Goal: Information Seeking & Learning: Check status

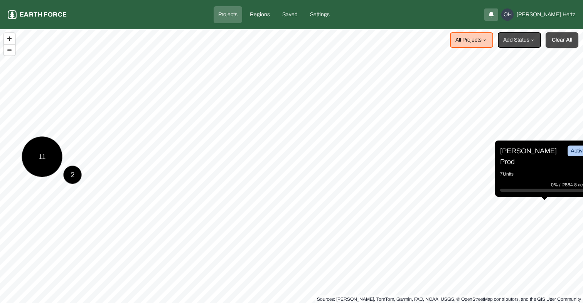
click at [564, 45] on button "Clear All" at bounding box center [561, 39] width 33 height 15
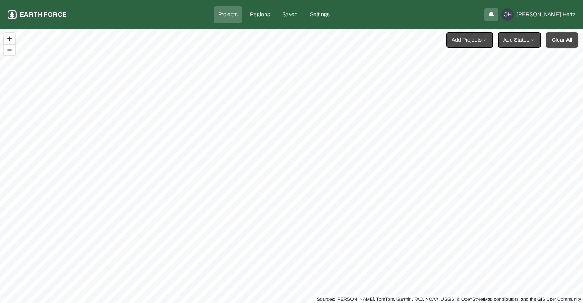
click at [564, 45] on button "Clear All" at bounding box center [561, 39] width 33 height 15
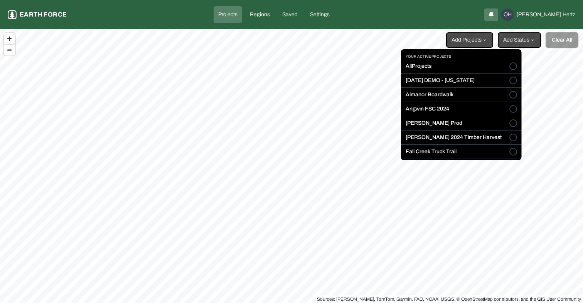
click at [475, 40] on html "Projects Earth force Projects Regions Saved Settings OH Omer Hertz Add Projects…" at bounding box center [291, 151] width 583 height 303
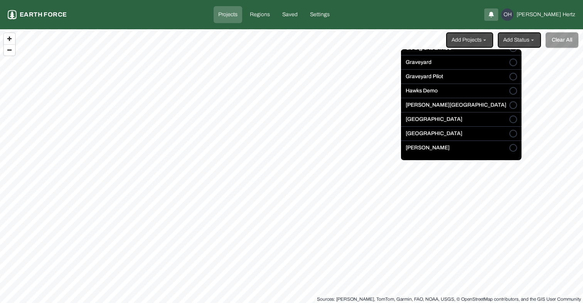
scroll to position [120, 0]
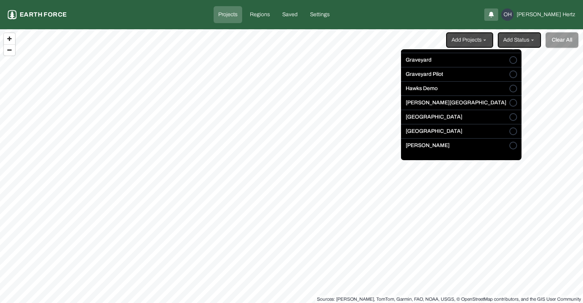
click at [509, 133] on button "[GEOGRAPHIC_DATA]" at bounding box center [513, 132] width 8 height 8
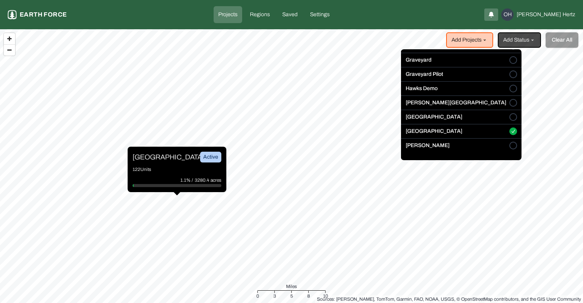
click at [160, 158] on html "Projects Earth force Projects Regions Saved Settings OH Omer Hertz Add Projects…" at bounding box center [291, 151] width 583 height 303
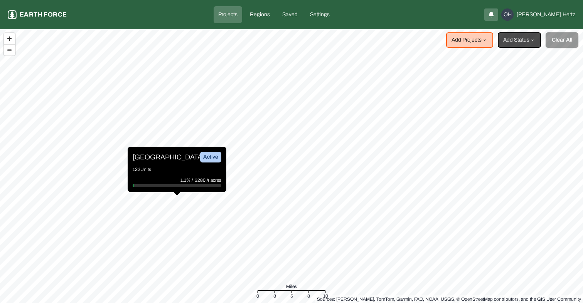
click at [153, 157] on p "[GEOGRAPHIC_DATA]" at bounding box center [162, 157] width 58 height 11
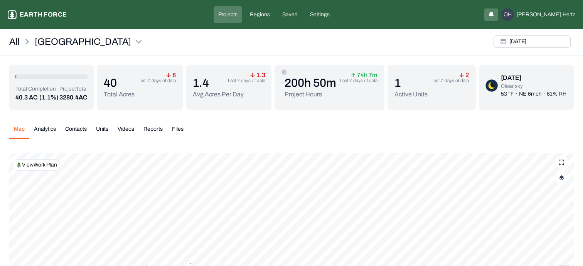
click at [561, 177] on img "button" at bounding box center [561, 177] width 5 height 5
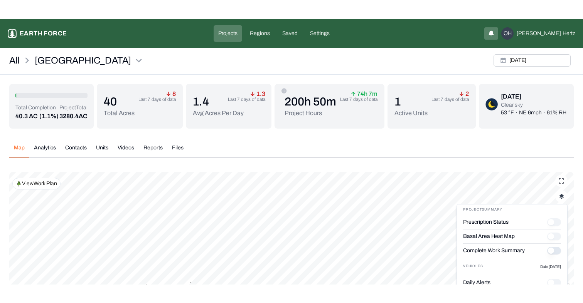
scroll to position [39, 0]
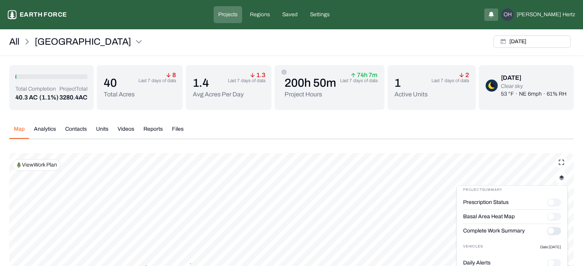
click at [558, 231] on button "Complete Work Summary" at bounding box center [554, 231] width 14 height 8
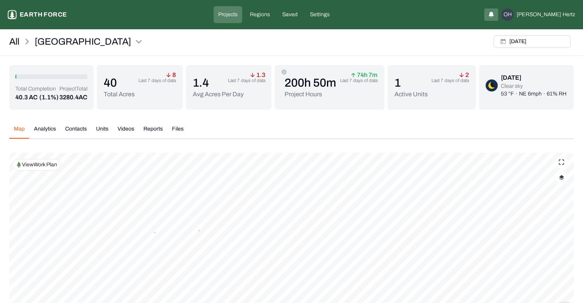
click at [562, 178] on img "button" at bounding box center [561, 177] width 5 height 5
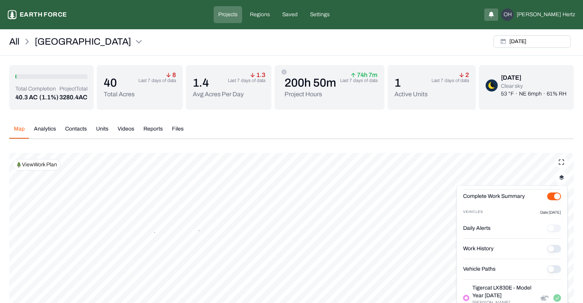
scroll to position [79, 0]
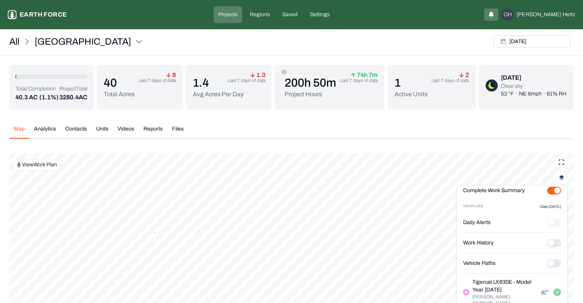
click at [556, 265] on Paths "Vehicle Paths" at bounding box center [554, 264] width 14 height 8
click at [125, 128] on button "Videos" at bounding box center [126, 131] width 26 height 13
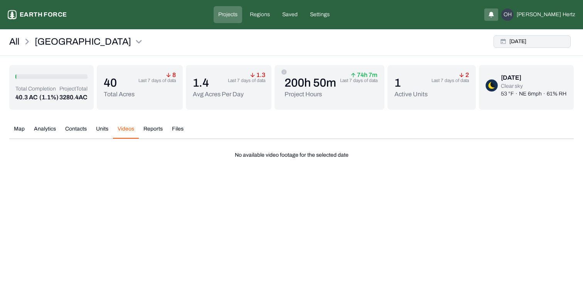
click at [543, 43] on button "[DATE]" at bounding box center [531, 41] width 77 height 12
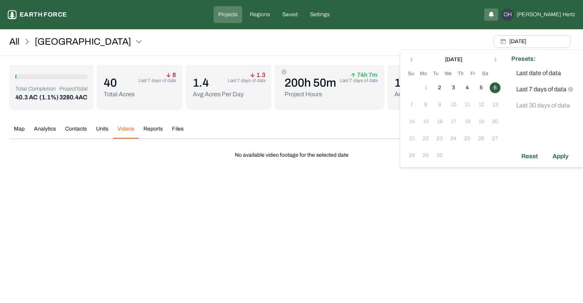
click at [448, 90] on td "3" at bounding box center [453, 88] width 14 height 14
click at [451, 89] on button "3" at bounding box center [453, 87] width 11 height 11
click at [557, 157] on div "Apply" at bounding box center [560, 156] width 25 height 12
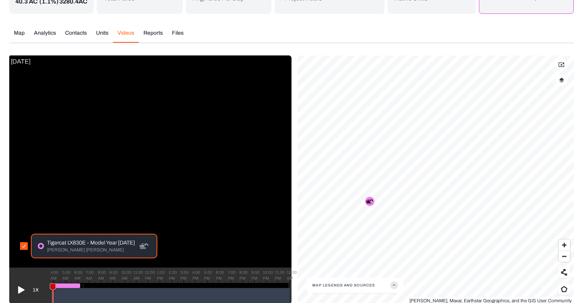
scroll to position [106, 0]
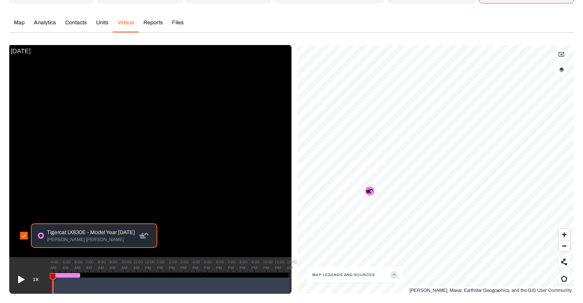
click at [22, 279] on icon at bounding box center [21, 279] width 7 height 7
click at [564, 237] on span "Zoom in" at bounding box center [563, 234] width 11 height 11
click at [565, 232] on span "Zoom in" at bounding box center [563, 234] width 11 height 11
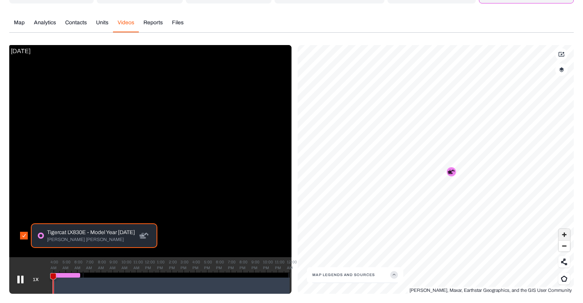
click at [565, 232] on span "Zoom in" at bounding box center [563, 234] width 11 height 11
click at [15, 280] on icon at bounding box center [20, 280] width 12 height 12
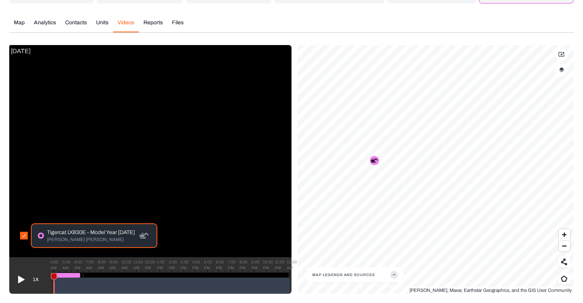
click at [561, 74] on button "button" at bounding box center [561, 70] width 12 height 12
click at [553, 162] on button "Complete Work Summary" at bounding box center [554, 162] width 14 height 8
click at [552, 163] on button "Complete Work Summary" at bounding box center [554, 162] width 14 height 8
type button "on"
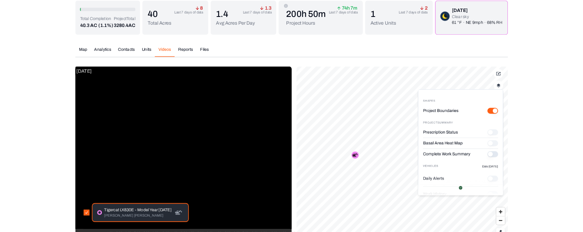
scroll to position [41, 0]
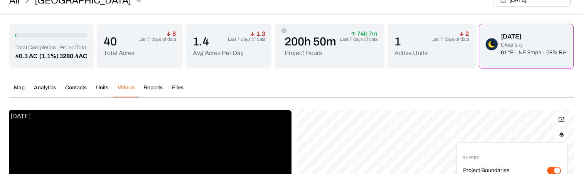
click at [561, 135] on img "button" at bounding box center [561, 134] width 5 height 5
click at [559, 135] on img "button" at bounding box center [561, 134] width 5 height 5
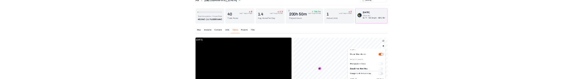
scroll to position [18, 0]
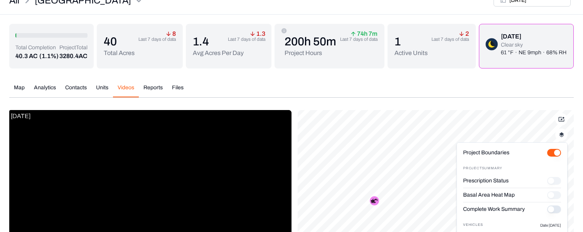
click at [556, 212] on button "Complete Work Summary" at bounding box center [554, 210] width 14 height 8
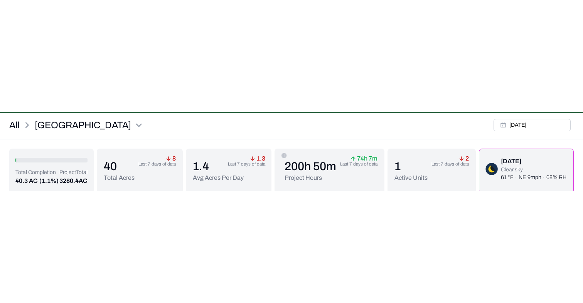
scroll to position [23, 0]
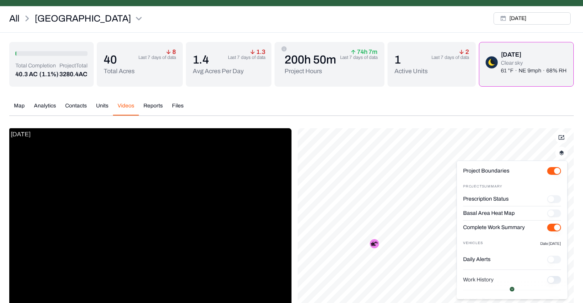
type button "on"
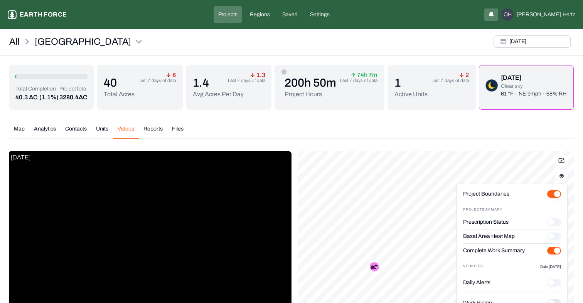
click at [560, 177] on img "button" at bounding box center [561, 175] width 5 height 5
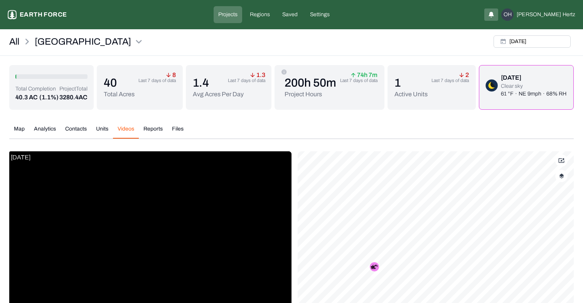
click at [560, 177] on img "button" at bounding box center [561, 175] width 5 height 5
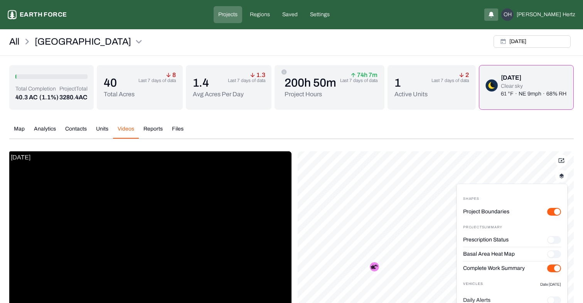
scroll to position [9, 0]
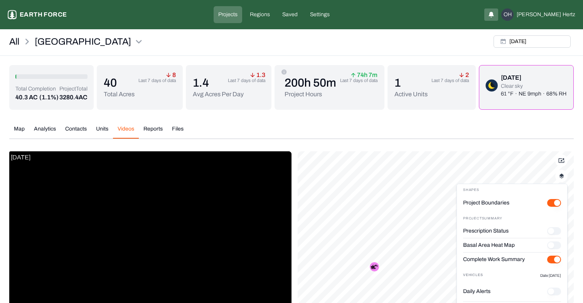
click at [533, 133] on div "Map Analytics Contacts Units Videos Reports Files" at bounding box center [291, 132] width 564 height 14
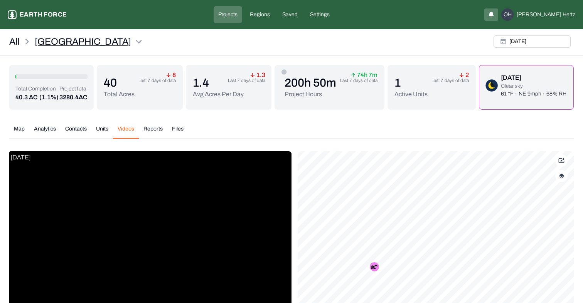
click at [89, 40] on html "Sleighville Earth force Projects Regions Saved Settings OH Omer Hertz All Sleig…" at bounding box center [291, 205] width 583 height 410
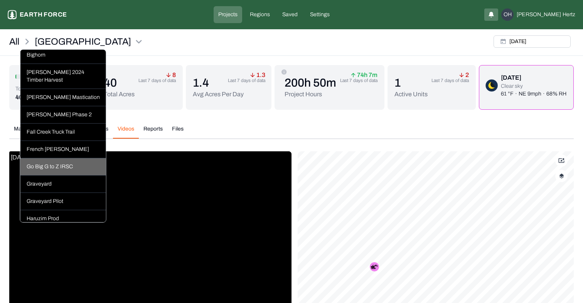
scroll to position [157, 0]
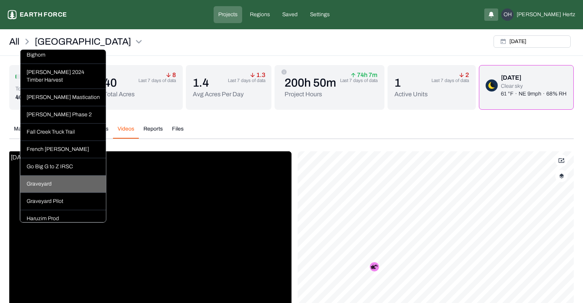
click at [64, 176] on div "Graveyard" at bounding box center [63, 184] width 86 height 17
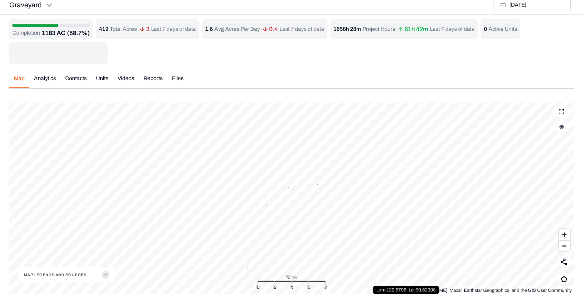
click at [564, 128] on button "button" at bounding box center [561, 127] width 12 height 12
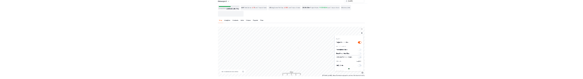
scroll to position [3, 0]
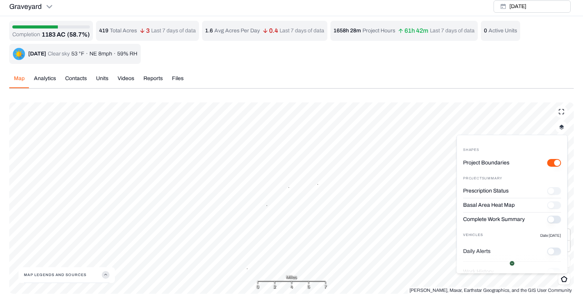
click at [556, 219] on button "Complete Work Summary" at bounding box center [554, 220] width 14 height 8
type button "on"
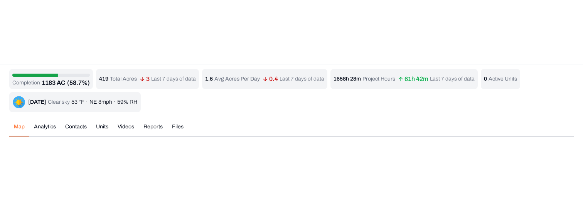
scroll to position [0, 0]
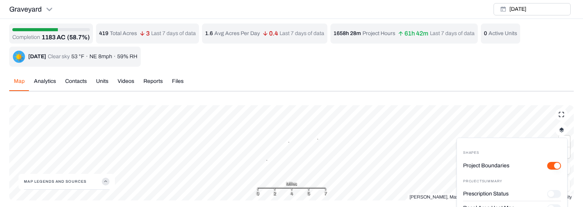
click at [552, 164] on "Project Boundaries" at bounding box center [554, 166] width 14 height 8
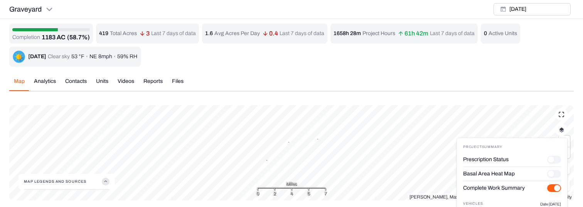
scroll to position [47, 0]
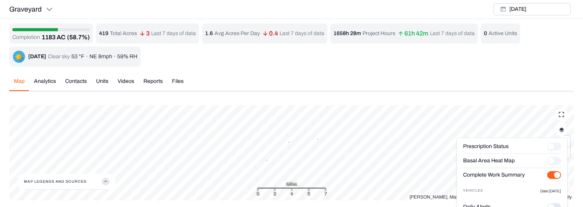
click at [549, 172] on button "Complete Work Summary" at bounding box center [554, 175] width 14 height 8
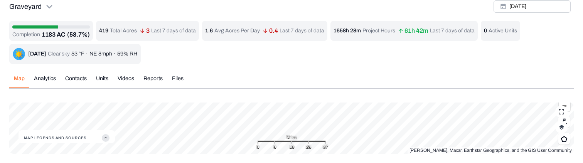
scroll to position [3, 0]
click at [561, 127] on img "button" at bounding box center [561, 126] width 5 height 5
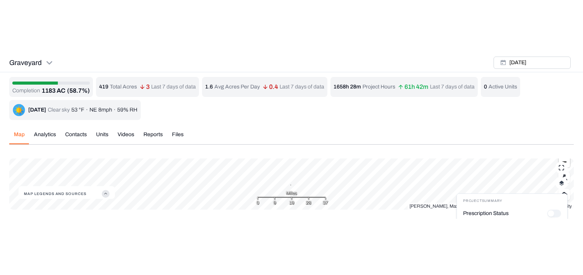
scroll to position [0, 0]
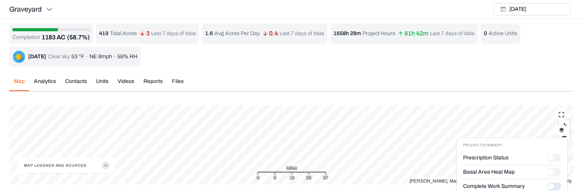
click at [557, 187] on button "Complete Work Summary" at bounding box center [554, 186] width 14 height 8
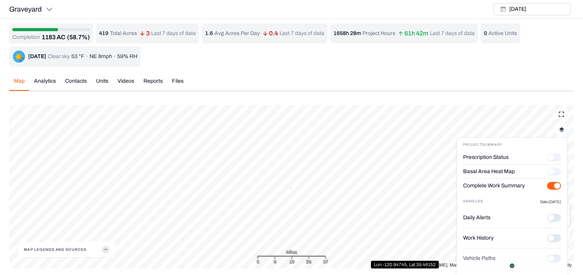
click at [286, 105] on div "74" at bounding box center [291, 105] width 564 height 0
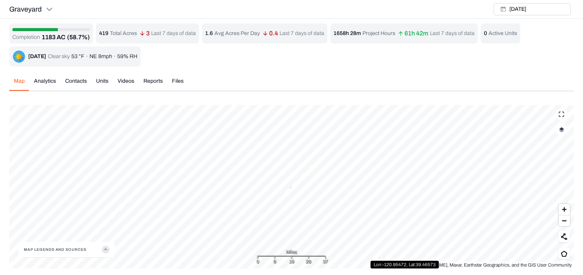
click at [286, 105] on div "74" at bounding box center [291, 105] width 564 height 0
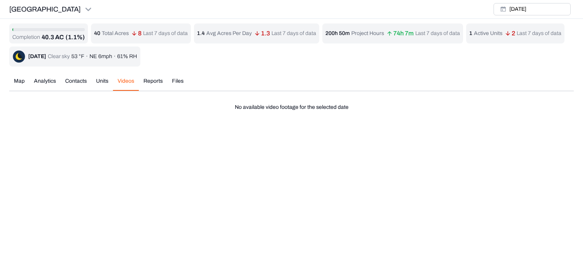
click at [25, 82] on button "Map" at bounding box center [19, 83] width 20 height 13
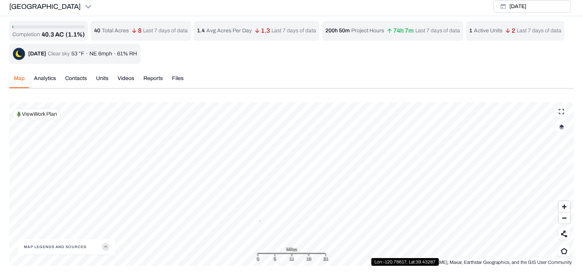
scroll to position [3, 0]
click at [107, 207] on icon "button" at bounding box center [106, 248] width 8 height 8
click at [44, 207] on img at bounding box center [47, 237] width 12 height 13
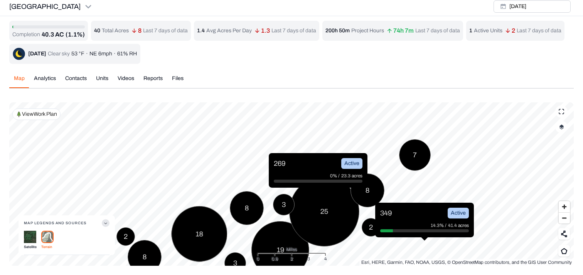
click at [561, 127] on img "button" at bounding box center [561, 126] width 5 height 5
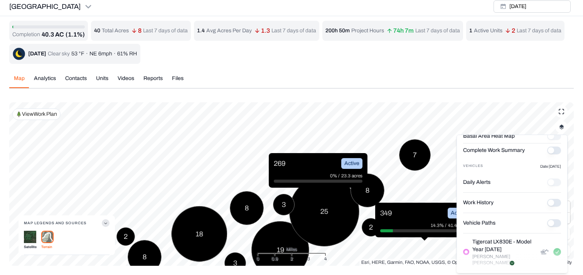
scroll to position [74, 0]
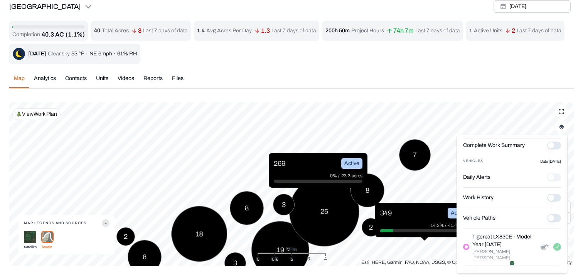
click at [556, 207] on Paths "Vehicle Paths" at bounding box center [554, 219] width 14 height 8
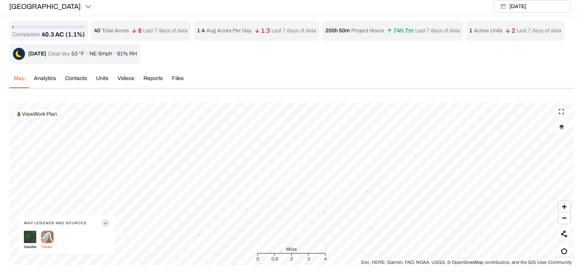
click at [559, 130] on button "button" at bounding box center [561, 127] width 12 height 12
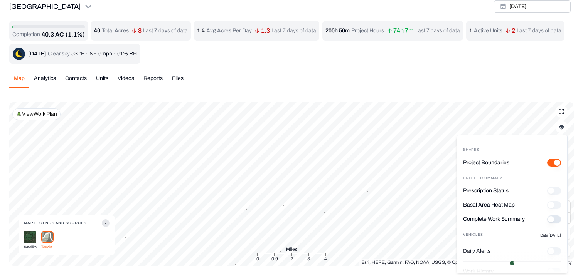
click at [550, 163] on "Project Boundaries" at bounding box center [554, 163] width 14 height 8
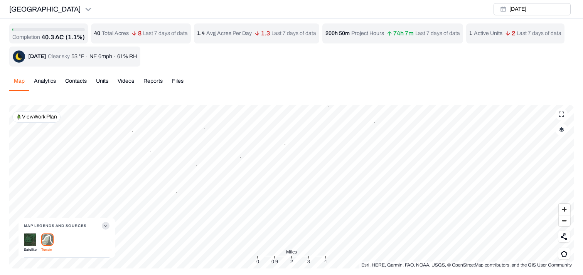
click at [131, 77] on div "Completion 40.3 AC (1.1%) 40 Total Acres 8 Last 7 days of data 1.4 Avg Acres Pe…" at bounding box center [291, 146] width 564 height 245
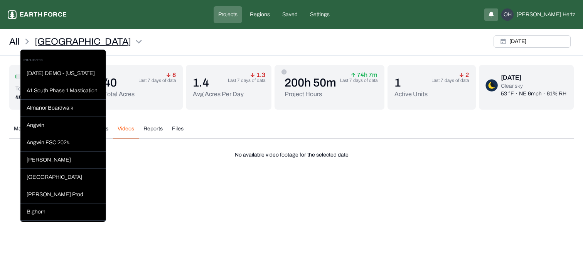
click at [55, 38] on html "Sleighville Earth force Projects Regions Saved Settings OH Omer Hertz All Sleig…" at bounding box center [291, 84] width 583 height 168
click at [147, 48] on html "Sleighville Earth force Projects Regions Saved Settings OH Omer Hertz All Sleig…" at bounding box center [291, 84] width 583 height 168
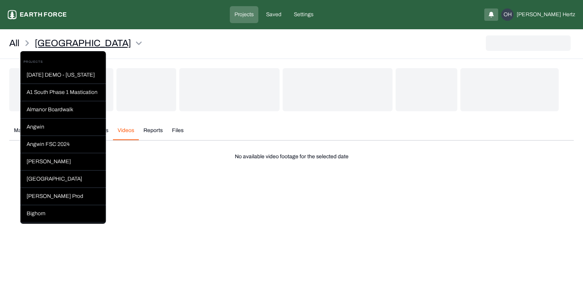
click at [87, 44] on html "Sleighville Earth force Projects Saved Settings OH [PERSON_NAME] All Sleighvill…" at bounding box center [291, 85] width 583 height 170
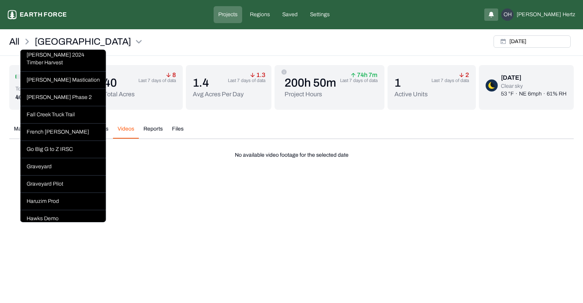
scroll to position [184, 0]
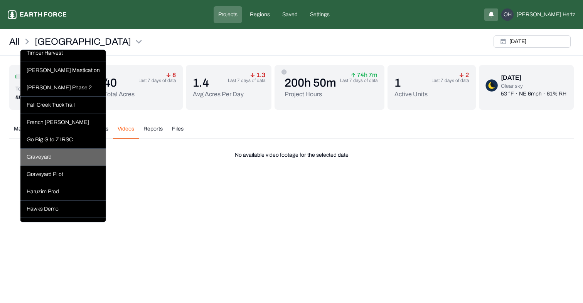
click at [48, 151] on div "Graveyard" at bounding box center [63, 157] width 86 height 17
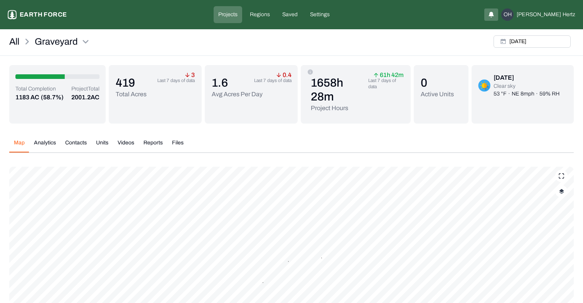
click at [93, 37] on div "All Graveyard Thu, Jul, 10, 2025" at bounding box center [291, 44] width 583 height 24
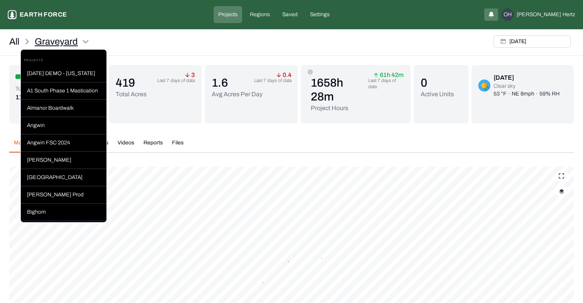
click at [86, 39] on html "Graveyard Earth force Projects Regions Saved Settings OH Omer Hertz All Graveya…" at bounding box center [291, 195] width 583 height 391
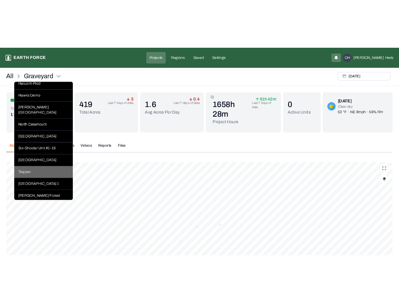
scroll to position [320, 0]
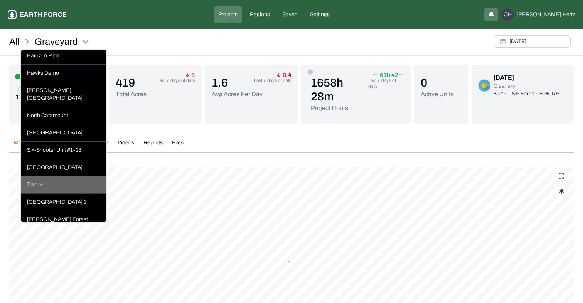
click at [59, 176] on div "Trapper" at bounding box center [64, 184] width 86 height 17
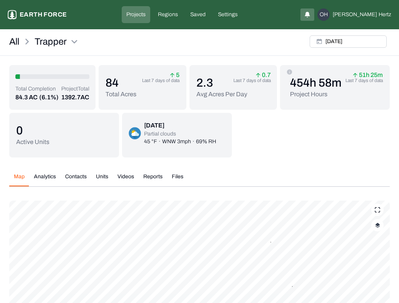
click at [378, 227] on img "button" at bounding box center [377, 225] width 5 height 5
click at [373, 273] on button "Complete Work Summary" at bounding box center [370, 273] width 14 height 8
type button "on"
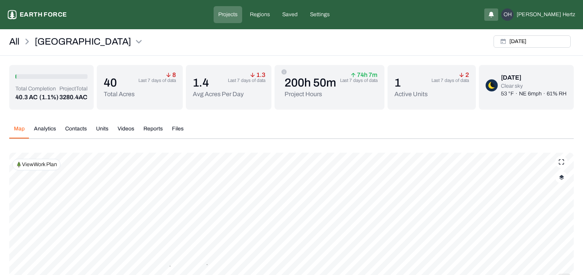
click at [562, 177] on img "button" at bounding box center [561, 177] width 5 height 5
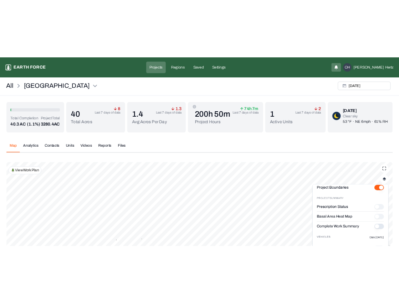
scroll to position [38, 0]
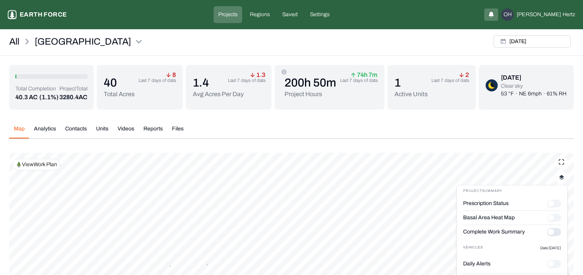
click at [556, 234] on button "Complete Work Summary" at bounding box center [554, 232] width 14 height 8
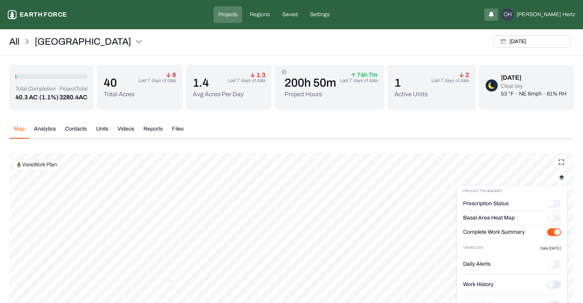
type button "on"
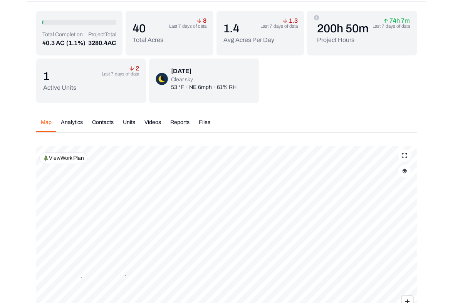
scroll to position [53, 0]
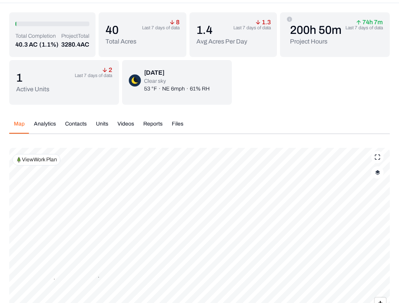
click at [382, 173] on button "button" at bounding box center [377, 172] width 12 height 12
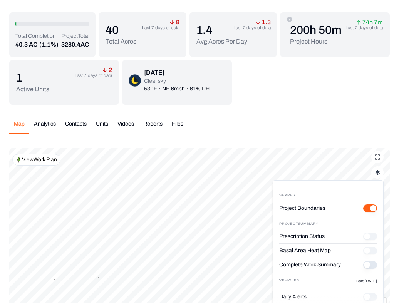
click at [367, 208] on "Project Boundaries" at bounding box center [370, 209] width 14 height 8
click at [372, 265] on button "Complete Work Summary" at bounding box center [370, 265] width 14 height 8
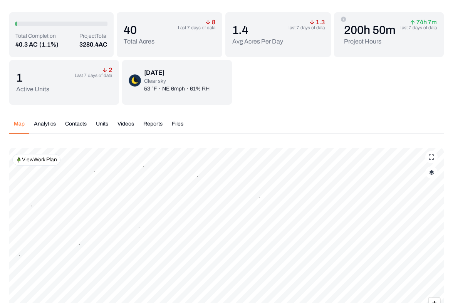
scroll to position [0, 0]
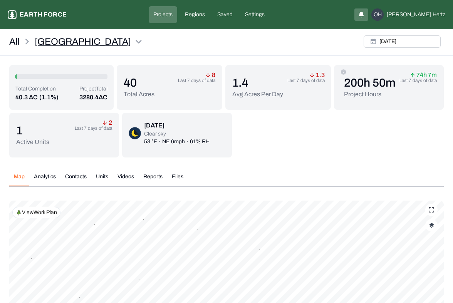
click at [87, 40] on html "Sleighville Earth force Projects Regions Saved Settings [GEOGRAPHIC_DATA] [PERS…" at bounding box center [226, 212] width 453 height 425
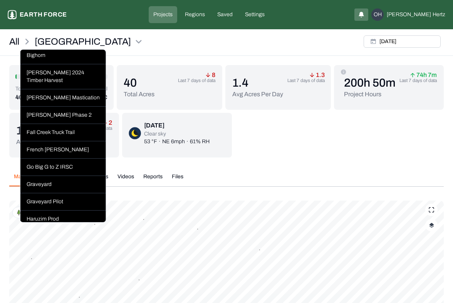
scroll to position [164, 0]
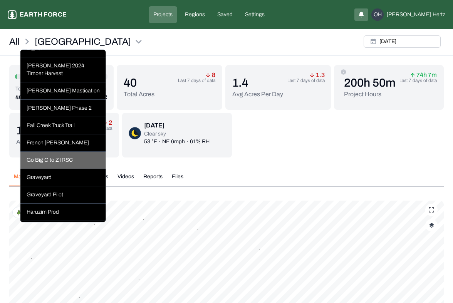
click at [50, 152] on div "Go Big G to Z IRSC" at bounding box center [63, 160] width 86 height 17
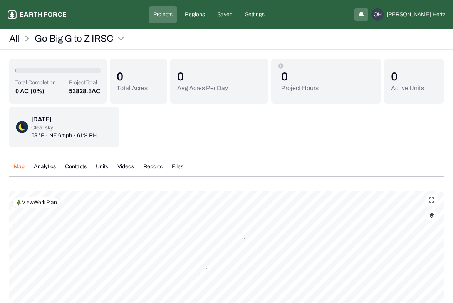
click at [399, 218] on button "button" at bounding box center [431, 215] width 12 height 12
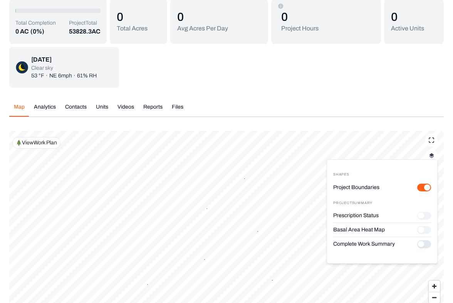
scroll to position [67, 0]
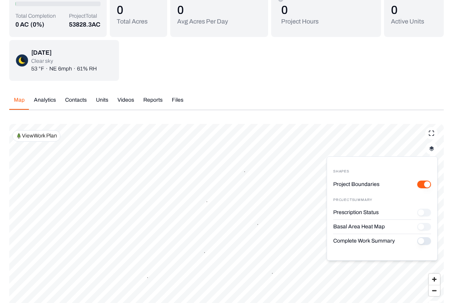
click at [399, 242] on button "Complete Work Summary" at bounding box center [424, 241] width 14 height 8
click at [349, 79] on div "Total Completion 0 AC (0%) Project Total 53828.3 AC 0 Total Acres 0 Avg Acres P…" at bounding box center [226, 36] width 435 height 89
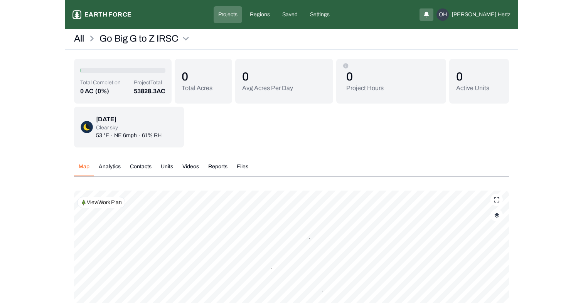
scroll to position [5, 0]
